Goal: Obtain resource: Download file/media

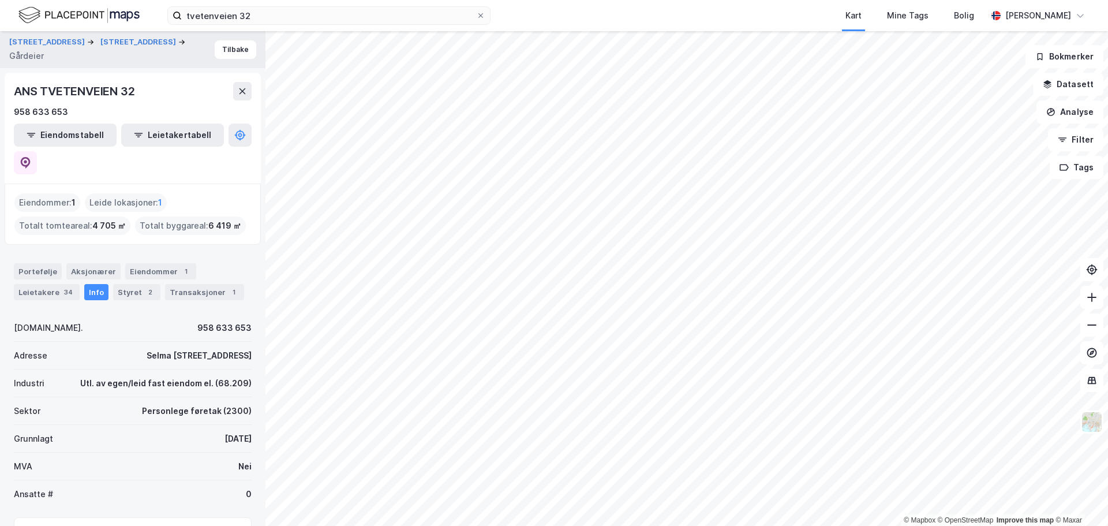
click at [190, 98] on div "ANS TVETENVEIEN 32" at bounding box center [133, 91] width 238 height 18
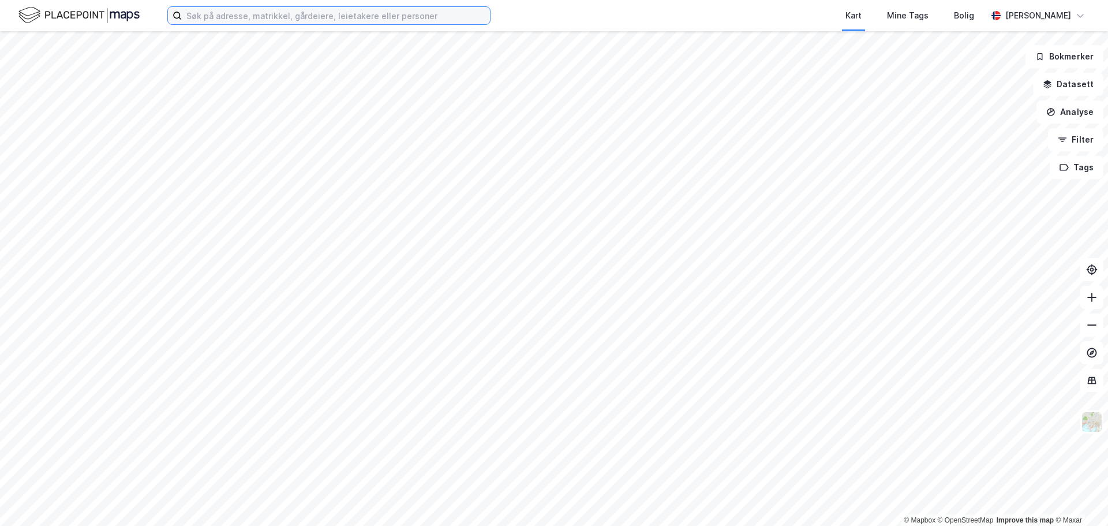
click at [286, 18] on input at bounding box center [336, 15] width 308 height 17
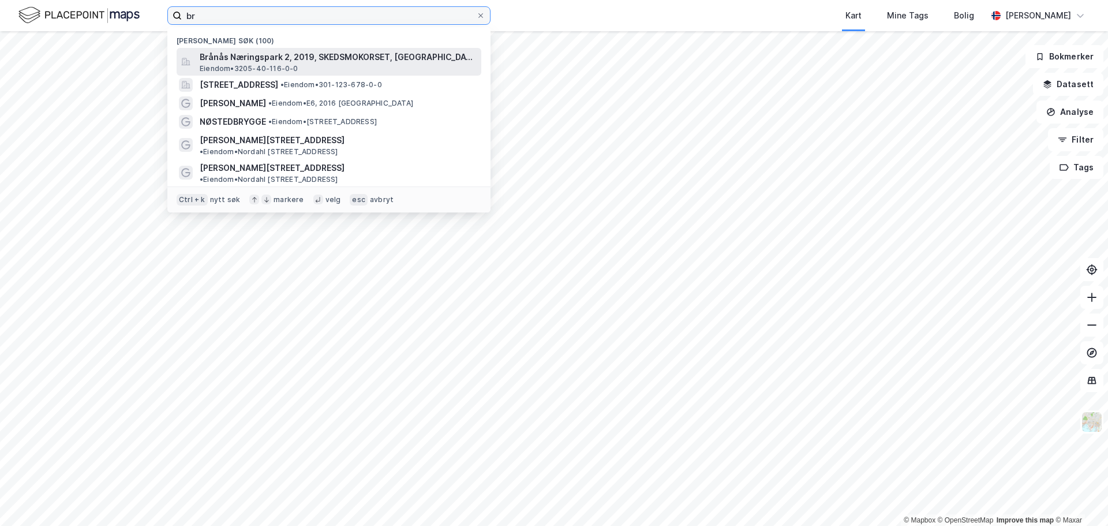
type input "br"
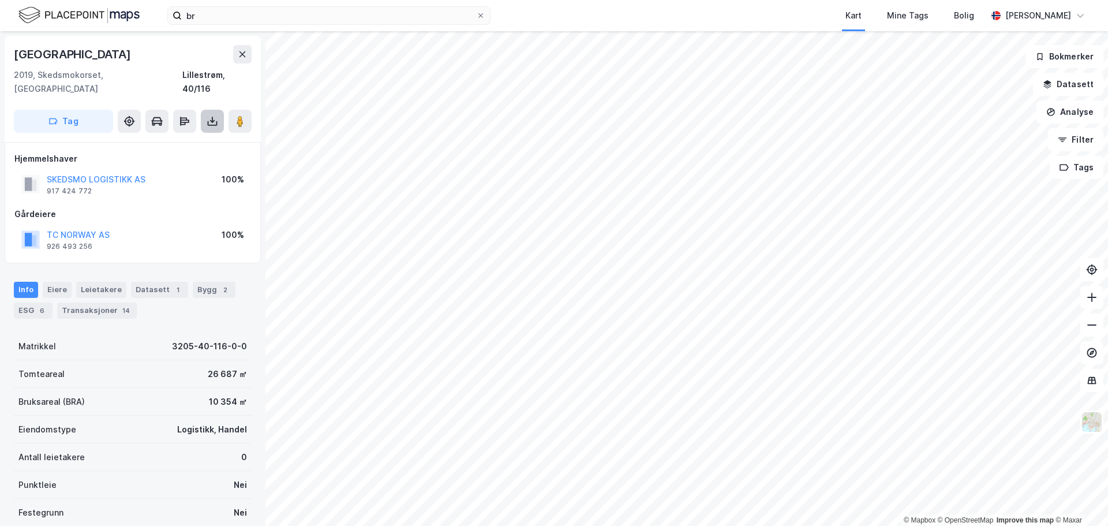
click at [216, 121] on icon at bounding box center [213, 123] width 10 height 5
click at [198, 135] on div "Last ned grunnbok" at bounding box center [162, 144] width 123 height 18
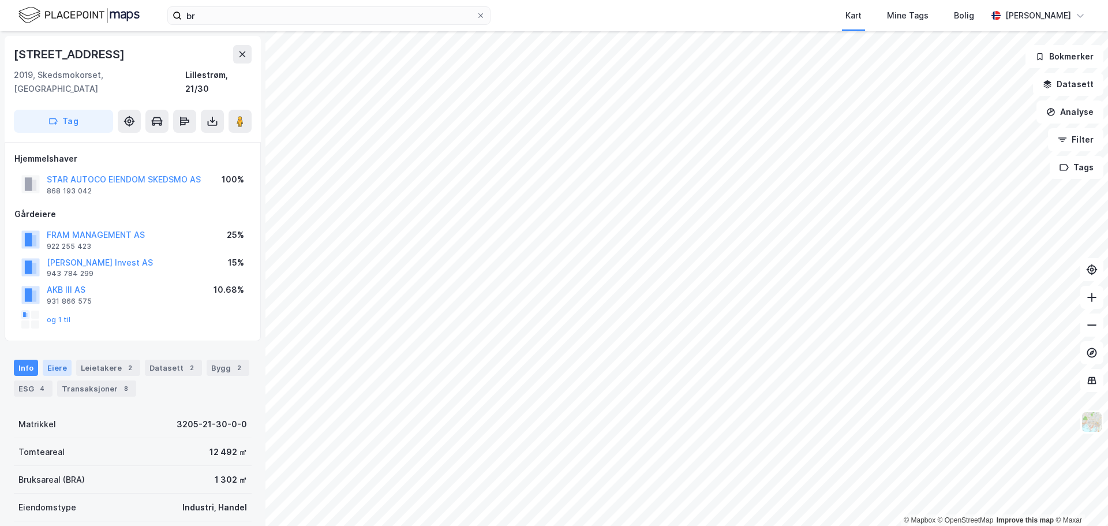
click at [61, 360] on div "Eiere" at bounding box center [57, 368] width 29 height 16
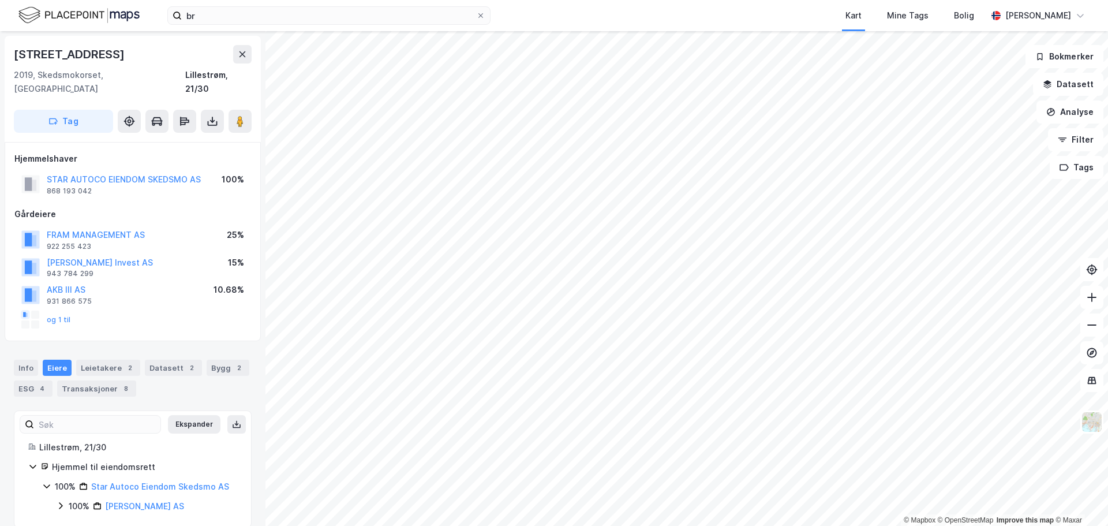
scroll to position [2, 0]
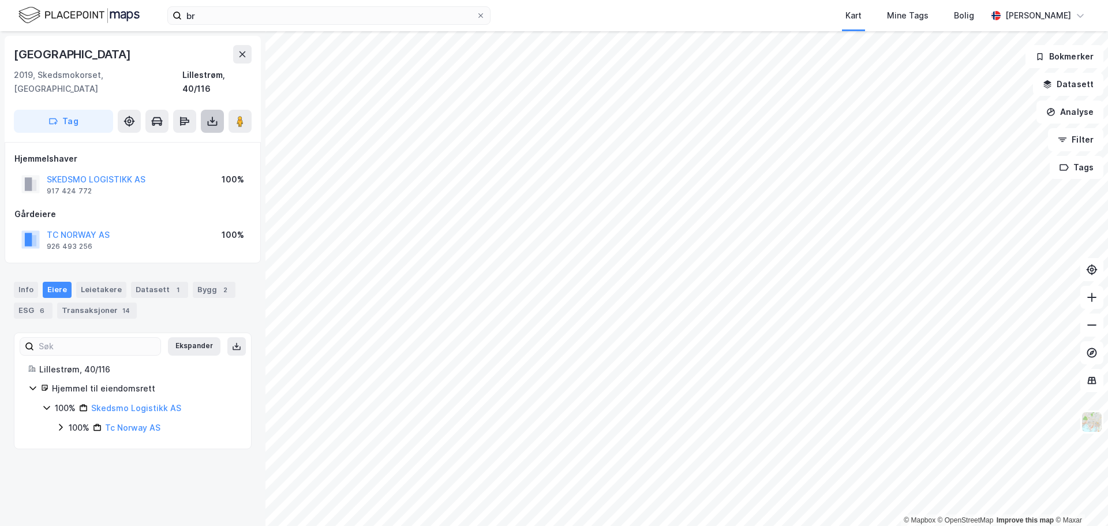
click at [216, 115] on icon at bounding box center [213, 121] width 12 height 12
click at [174, 140] on div "Last ned grunnbok" at bounding box center [155, 144] width 67 height 9
